Goal: Navigation & Orientation: Find specific page/section

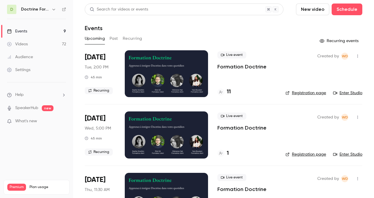
click at [112, 38] on button "Past" at bounding box center [114, 38] width 8 height 9
click at [229, 92] on h4 "4" at bounding box center [228, 92] width 3 height 8
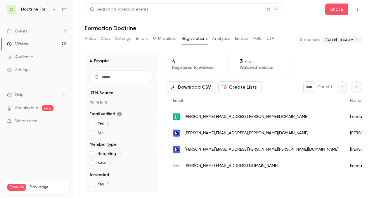
click at [120, 37] on button "Settings" at bounding box center [123, 38] width 16 height 9
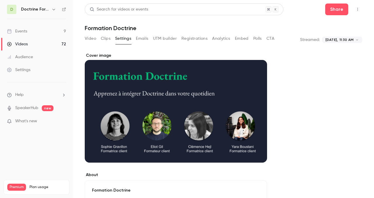
click at [103, 37] on button "Clips" at bounding box center [106, 38] width 10 height 9
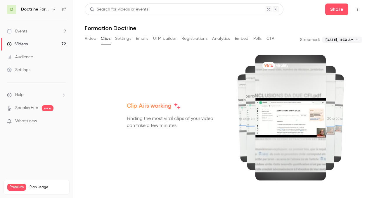
click at [87, 39] on button "Video" at bounding box center [90, 38] width 11 height 9
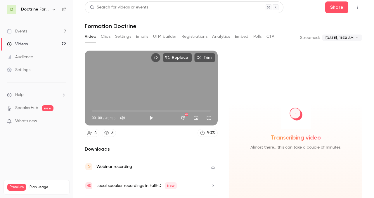
scroll to position [18, 0]
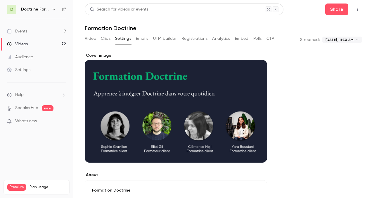
scroll to position [0, 0]
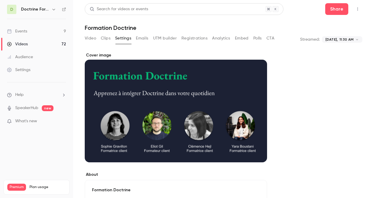
click at [25, 27] on link "Events 9" at bounding box center [36, 31] width 73 height 13
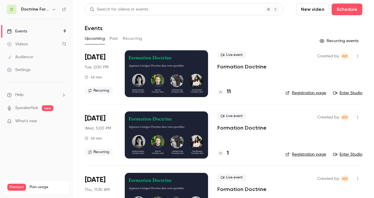
click at [111, 37] on button "Past" at bounding box center [114, 38] width 8 height 9
click at [350, 93] on link "Manage video" at bounding box center [346, 93] width 34 height 6
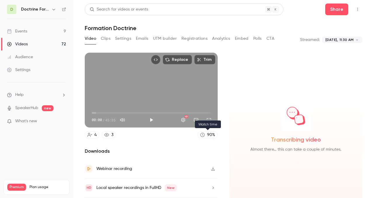
click at [204, 136] on icon at bounding box center [203, 135] width 4 height 4
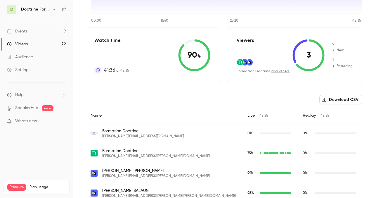
scroll to position [116, 0]
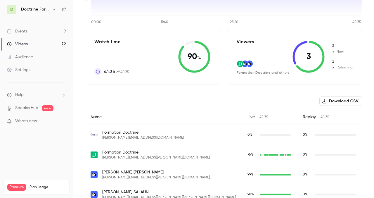
click at [125, 137] on span "[PERSON_NAME][EMAIL_ADDRESS][DOMAIN_NAME]" at bounding box center [143, 137] width 82 height 5
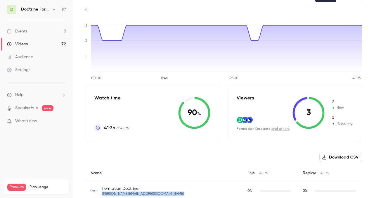
scroll to position [0, 0]
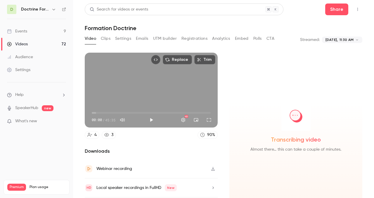
click at [223, 39] on button "Analytics" at bounding box center [221, 38] width 18 height 9
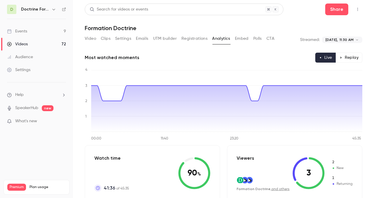
click at [243, 38] on button "Embed" at bounding box center [242, 38] width 14 height 9
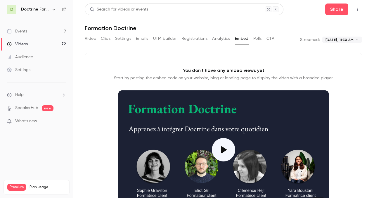
click at [199, 39] on button "Registrations" at bounding box center [195, 38] width 26 height 9
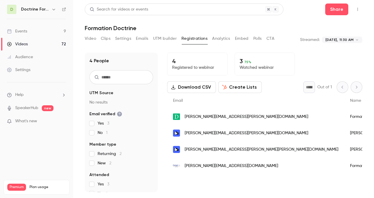
click at [168, 39] on button "UTM builder" at bounding box center [165, 38] width 24 height 9
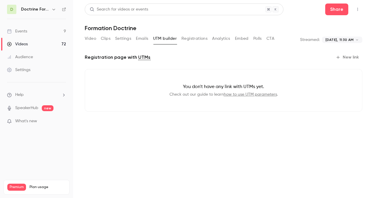
click at [140, 38] on button "Emails" at bounding box center [142, 38] width 12 height 9
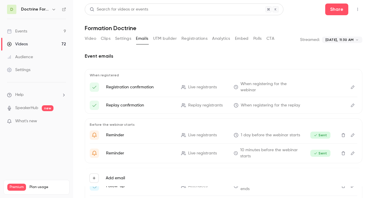
click at [122, 37] on button "Settings" at bounding box center [123, 38] width 16 height 9
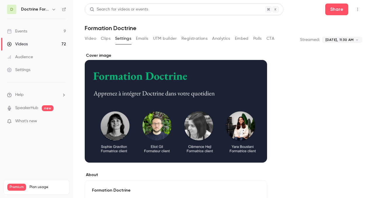
click at [104, 37] on button "Clips" at bounding box center [106, 38] width 10 height 9
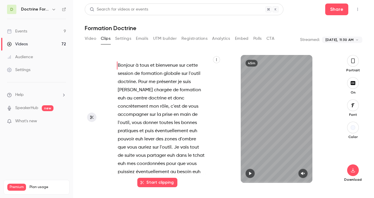
click at [30, 31] on link "Events 9" at bounding box center [36, 31] width 73 height 13
